Goal: Find contact information: Find contact information

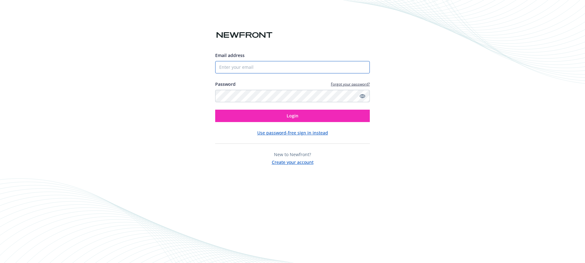
click at [257, 66] on input "Email address" at bounding box center [292, 67] width 155 height 12
type input "[PERSON_NAME][EMAIL_ADDRESS][PERSON_NAME][DOMAIN_NAME]"
click at [215, 110] on button "Login" at bounding box center [292, 116] width 155 height 12
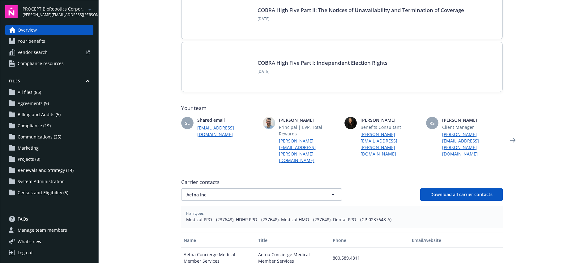
scroll to position [81, 0]
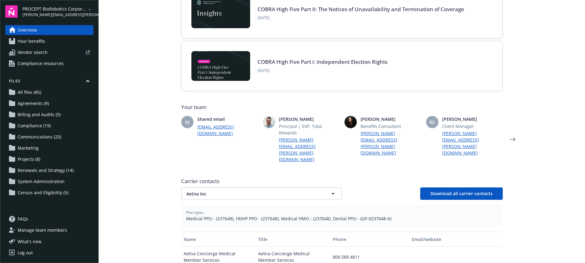
click at [230, 187] on button "Aetna Inc" at bounding box center [261, 193] width 161 height 12
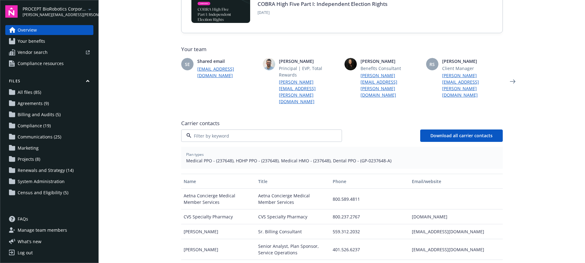
scroll to position [140, 0]
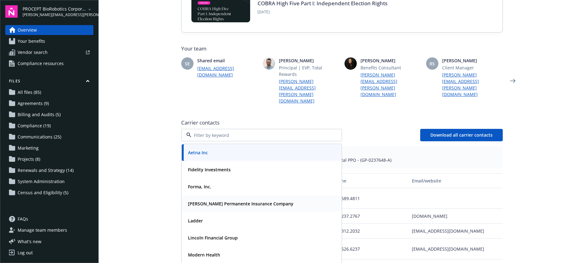
click at [223, 201] on strong "Kaiser Permanente Insurance Company" at bounding box center [241, 204] width 106 height 6
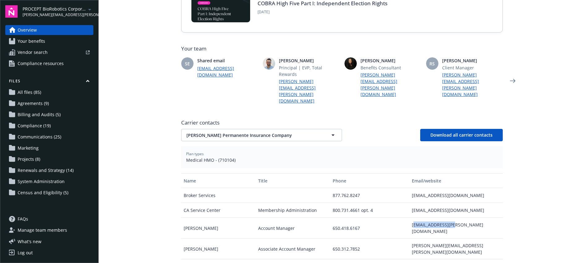
drag, startPoint x: 411, startPoint y: 205, endPoint x: 464, endPoint y: 205, distance: 53.8
click at [465, 218] on div "fei.x.zhong@kp.org" at bounding box center [456, 228] width 93 height 21
click at [464, 218] on div "fei.x.zhong@kp.org" at bounding box center [456, 228] width 93 height 21
drag, startPoint x: 410, startPoint y: 205, endPoint x: 471, endPoint y: 205, distance: 60.6
click at [471, 218] on div "fei.x.zhong@kp.org" at bounding box center [456, 228] width 93 height 21
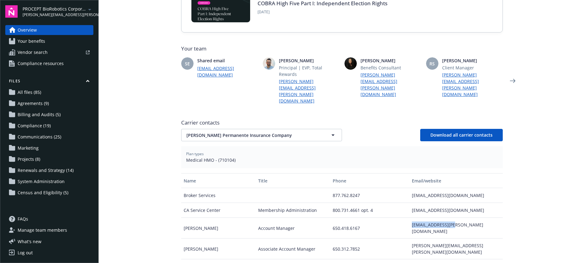
copy div "fei.x.zhong@kp.org"
click at [220, 157] on span "Medical HMO - (710104)" at bounding box center [342, 160] width 312 height 6
copy span "710104"
